Goal: Obtain resource: Download file/media

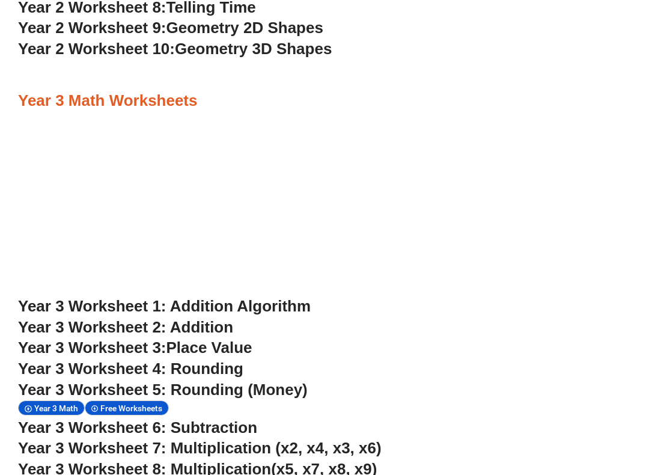
scroll to position [2161, 0]
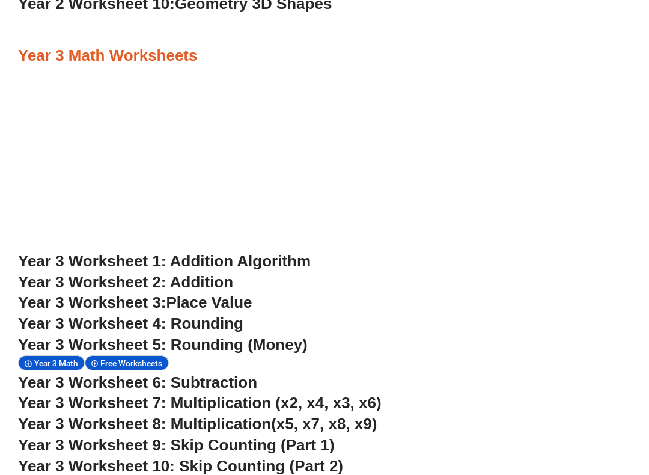
click at [311, 252] on link "Year 3 Worksheet 1: Addition Algorithm" at bounding box center [164, 261] width 293 height 18
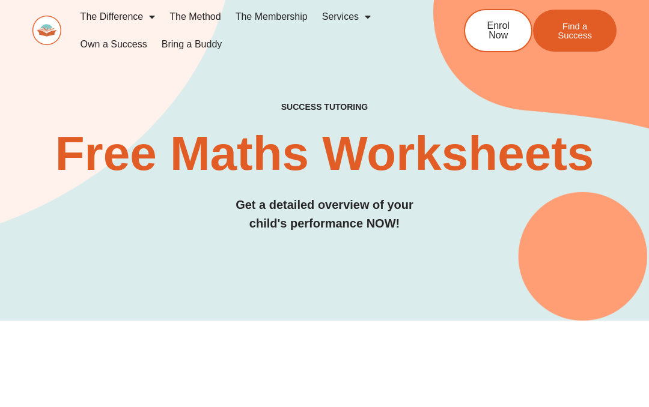
scroll to position [0, 0]
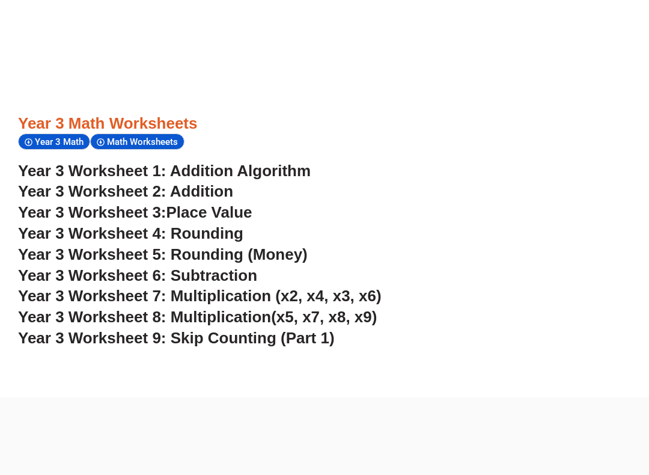
scroll to position [2271, 0]
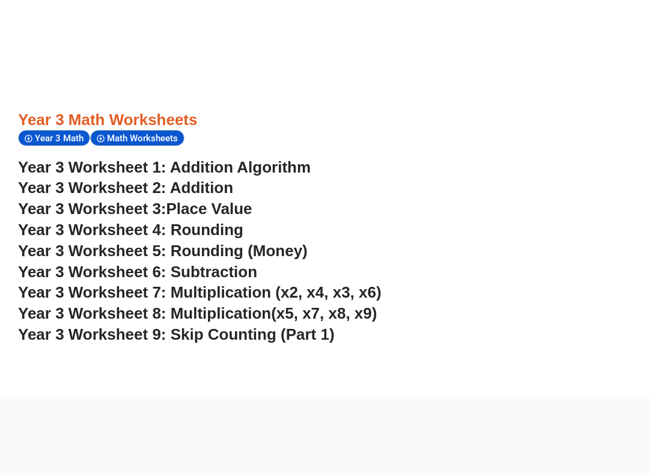
click at [31, 158] on link "Year 3 Worksheet 1: Addition Algorithm" at bounding box center [164, 167] width 293 height 18
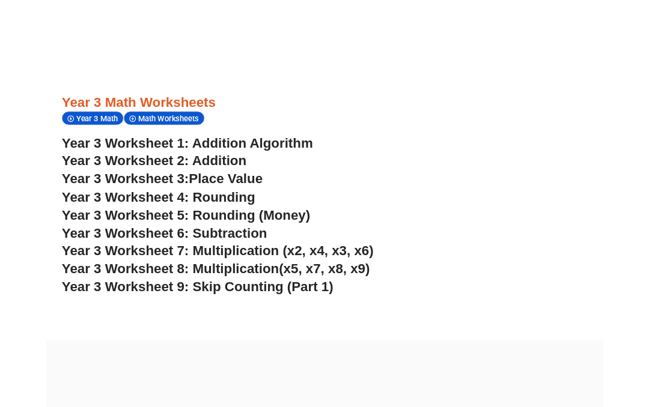
scroll to position [2305, 0]
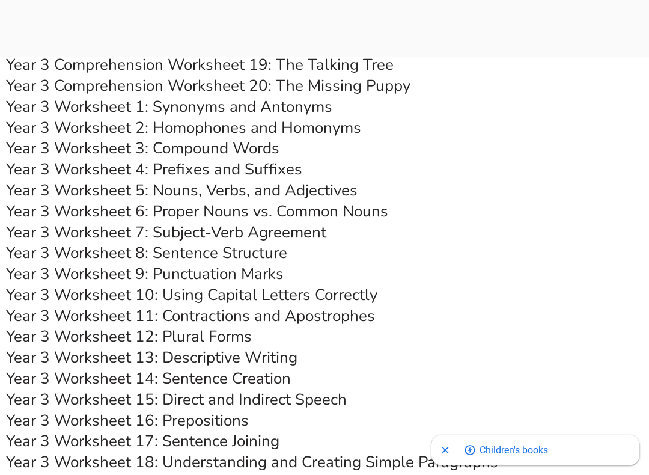
scroll to position [4641, 0]
click at [244, 368] on link "Year 3 Worksheet 14: Sentence Creation" at bounding box center [148, 378] width 285 height 21
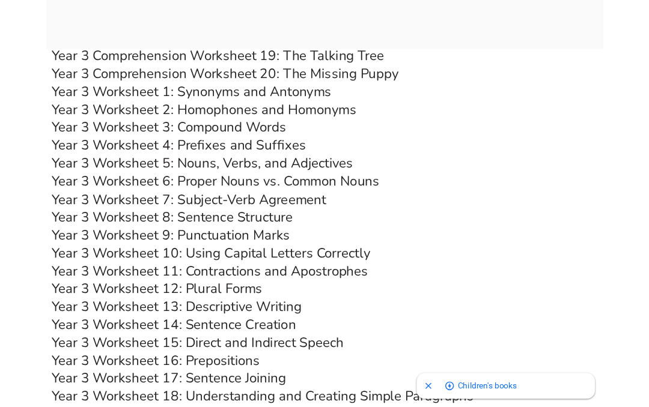
scroll to position [4675, 0]
